Goal: Find specific page/section: Find specific page/section

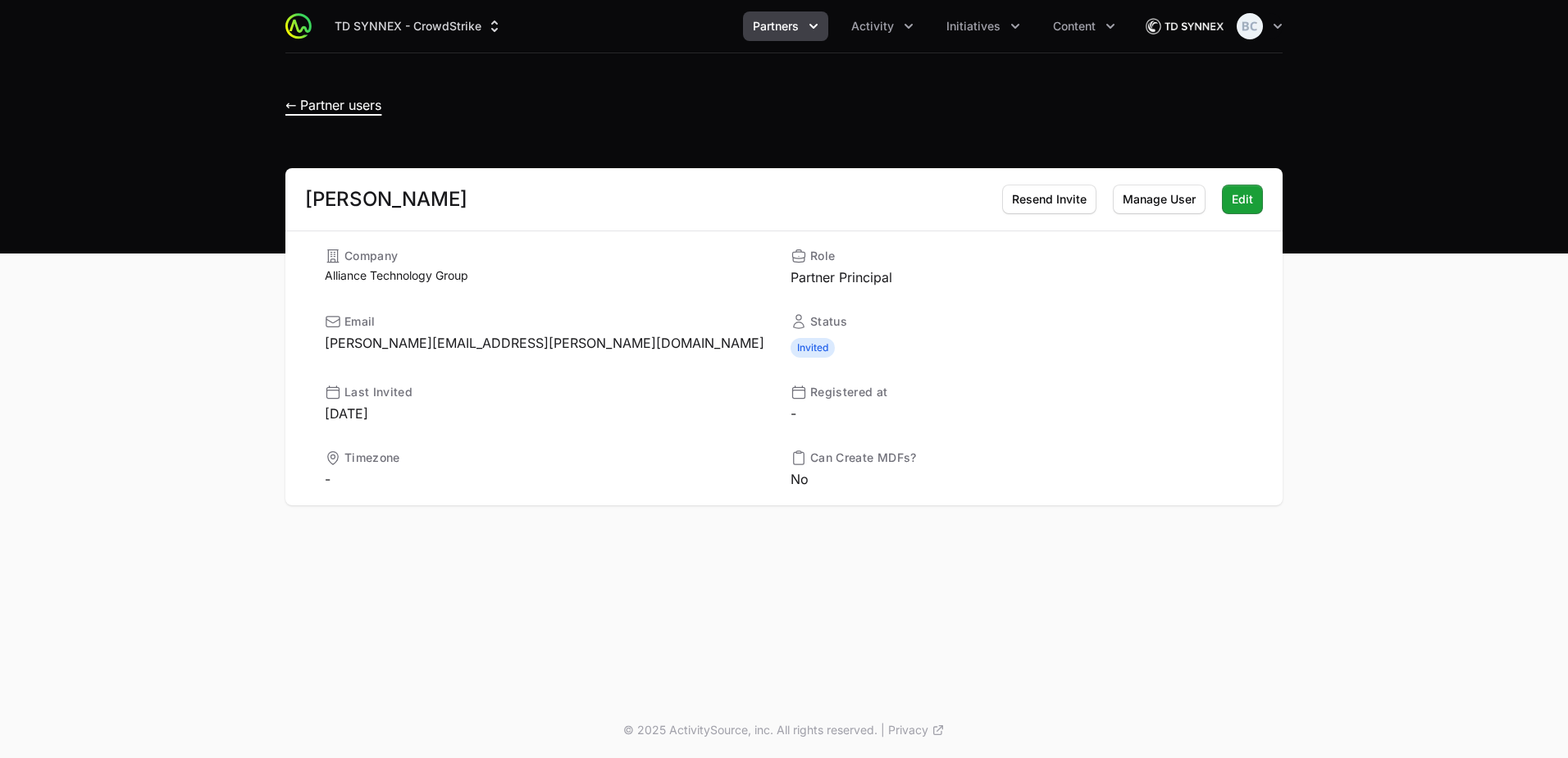
click at [372, 103] on span "← Partner users" at bounding box center [333, 105] width 96 height 17
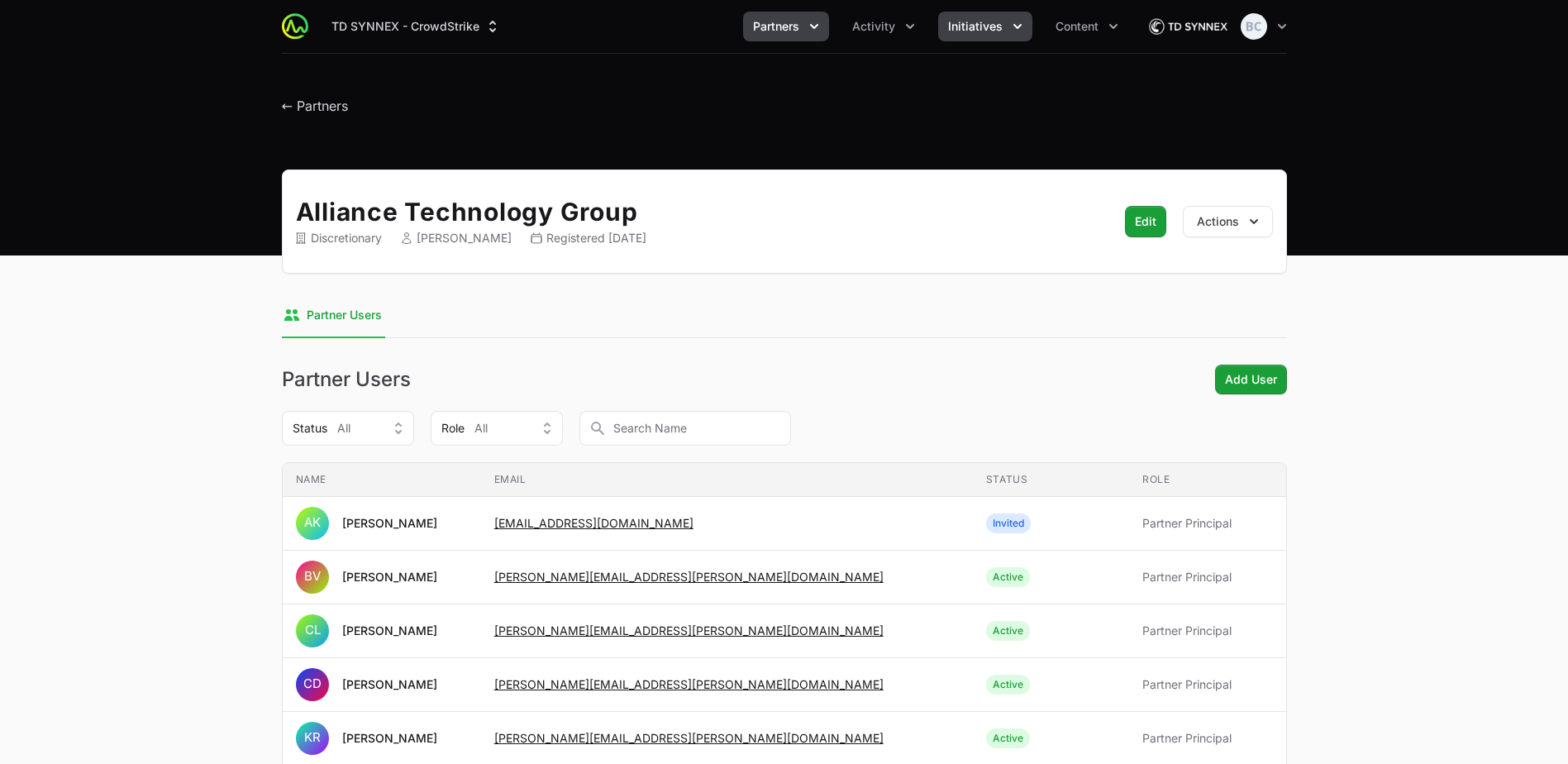
click at [1002, 33] on button "Initiatives" at bounding box center [986, 27] width 94 height 30
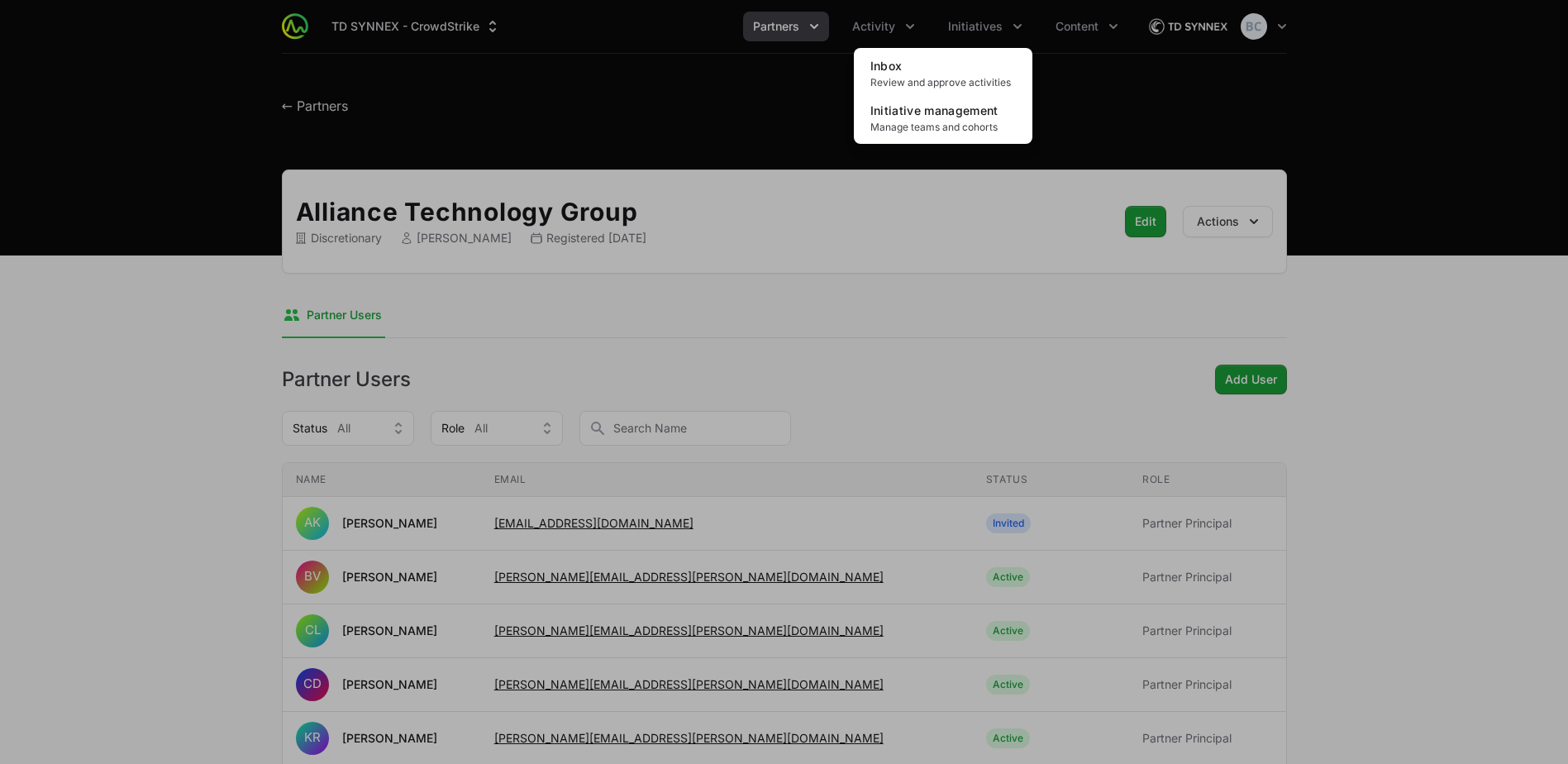
drag, startPoint x: 753, startPoint y: 173, endPoint x: 744, endPoint y: 171, distance: 9.2
click at [755, 176] on div "Initiatives menu" at bounding box center [784, 382] width 1568 height 764
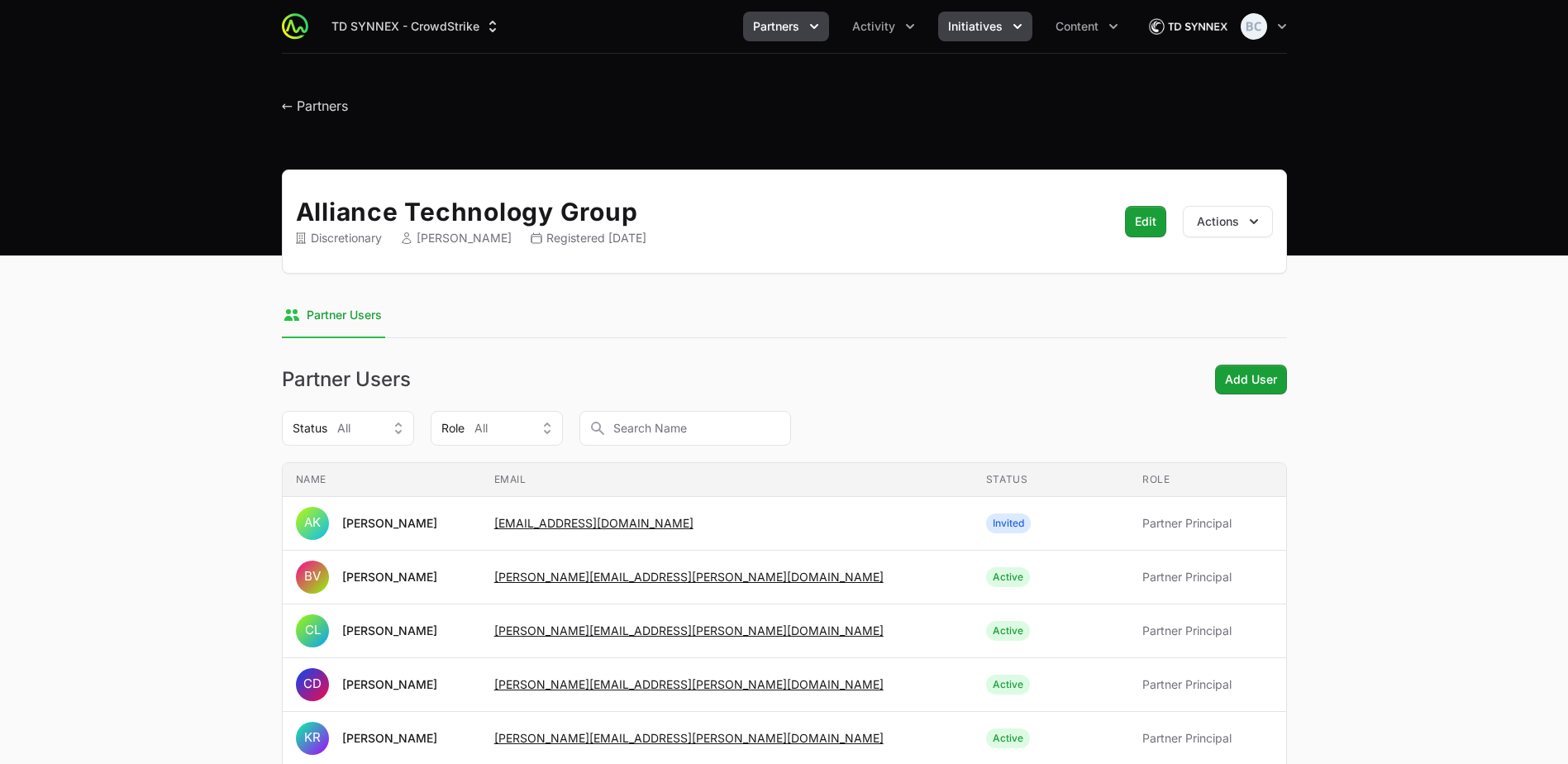
click at [987, 24] on span "Initiatives" at bounding box center [975, 26] width 54 height 17
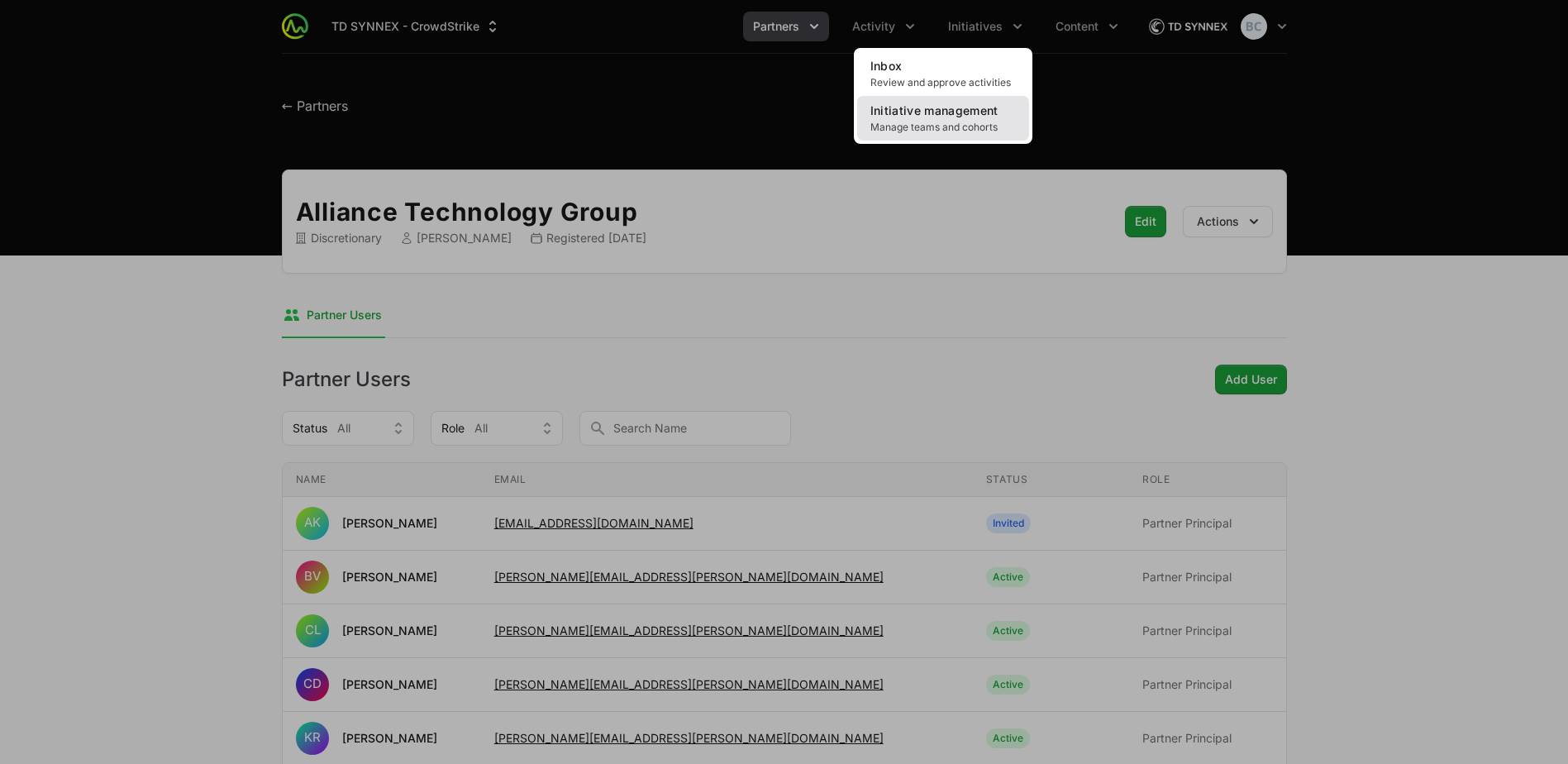
click at [963, 115] on span "Initiative management" at bounding box center [934, 110] width 128 height 14
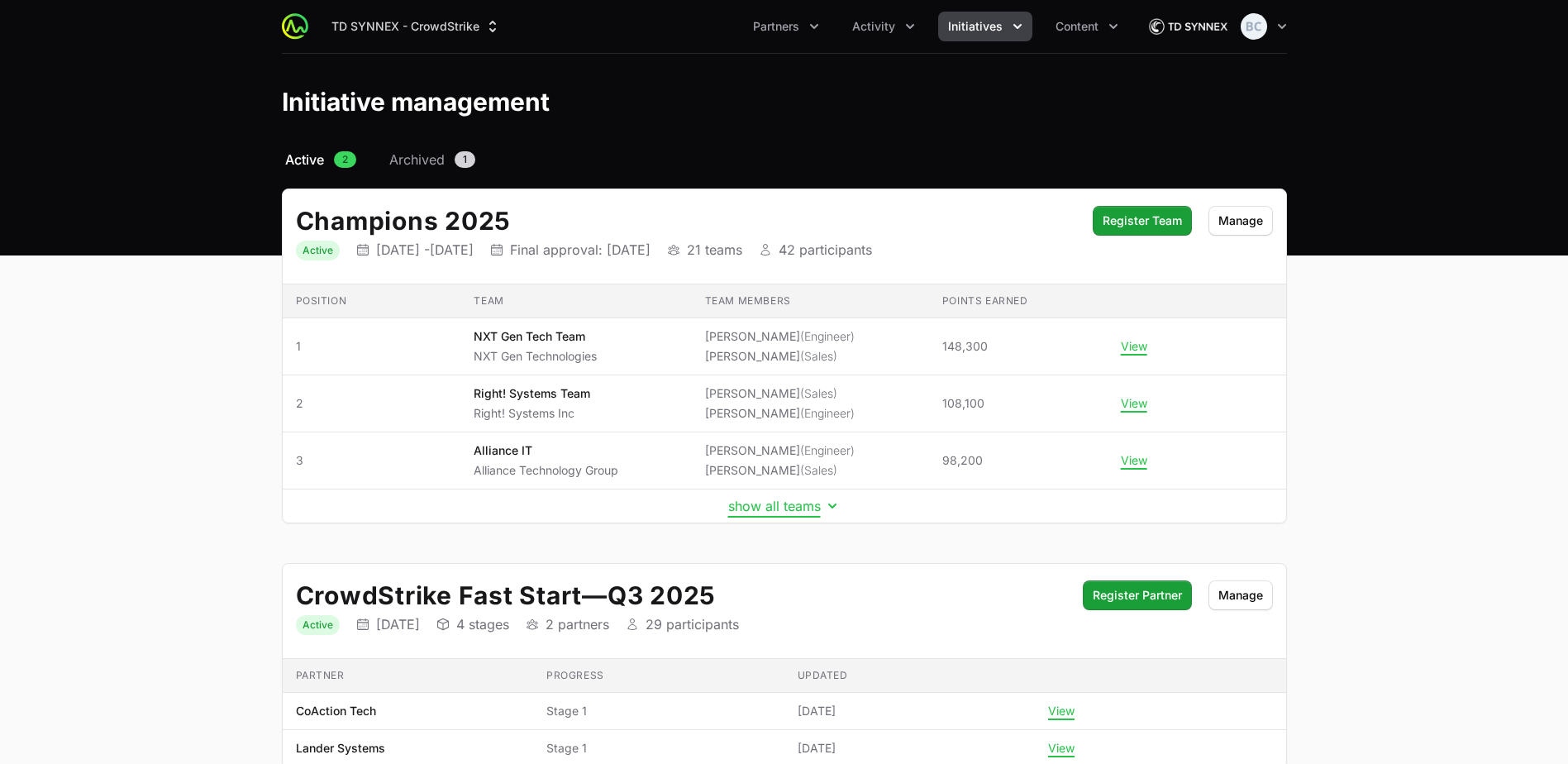
click at [798, 511] on button "show all teams" at bounding box center [784, 505] width 113 height 17
